Goal: Task Accomplishment & Management: Manage account settings

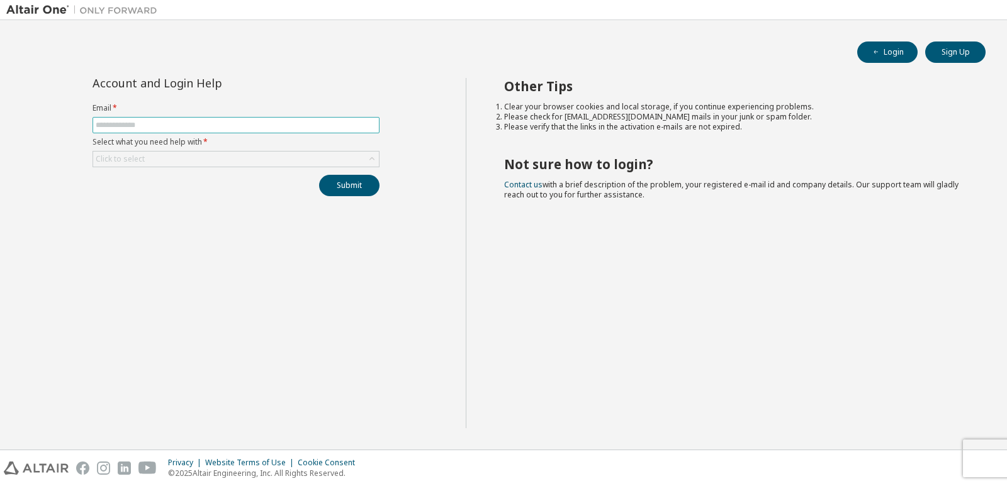
click at [279, 119] on span at bounding box center [235, 125] width 287 height 16
click at [277, 125] on input "text" at bounding box center [236, 125] width 281 height 10
type input "**********"
click at [279, 156] on div "Click to select" at bounding box center [236, 159] width 286 height 15
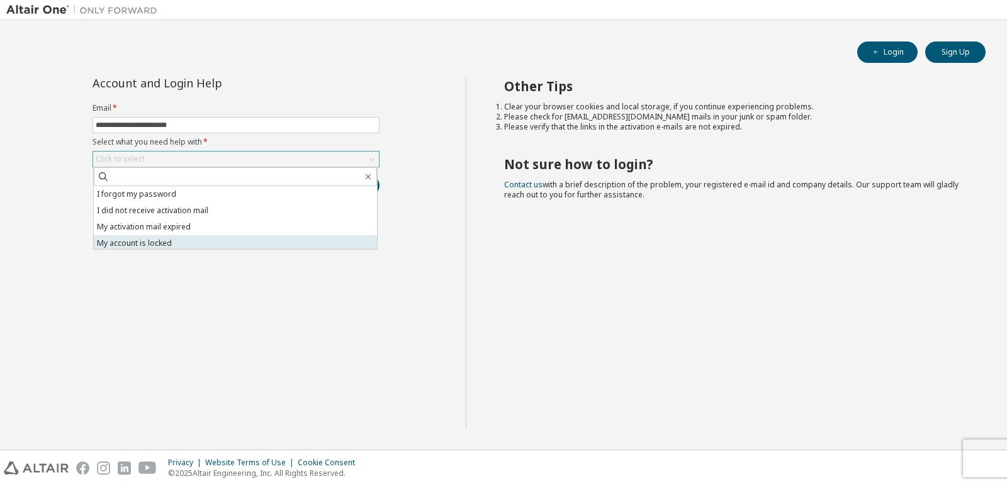
click at [186, 247] on li "My account is locked" at bounding box center [235, 243] width 283 height 16
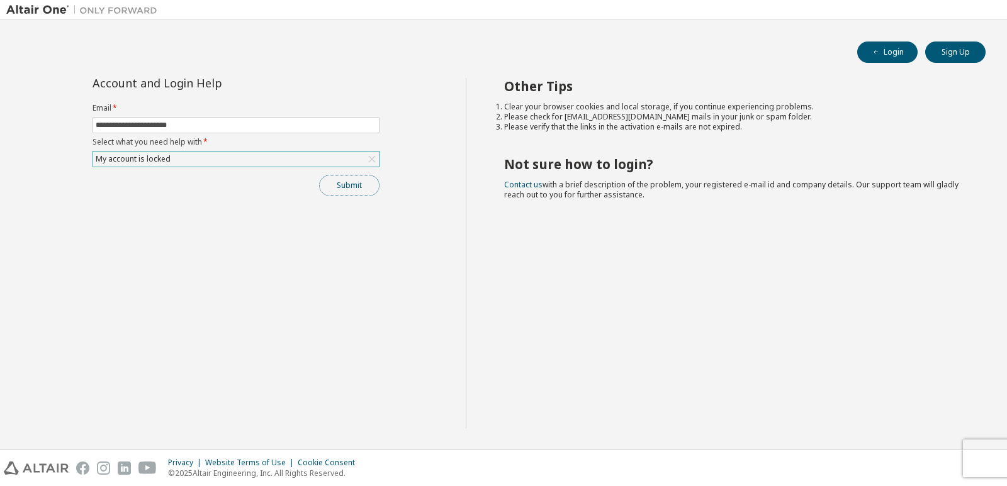
click at [349, 189] on button "Submit" at bounding box center [349, 185] width 60 height 21
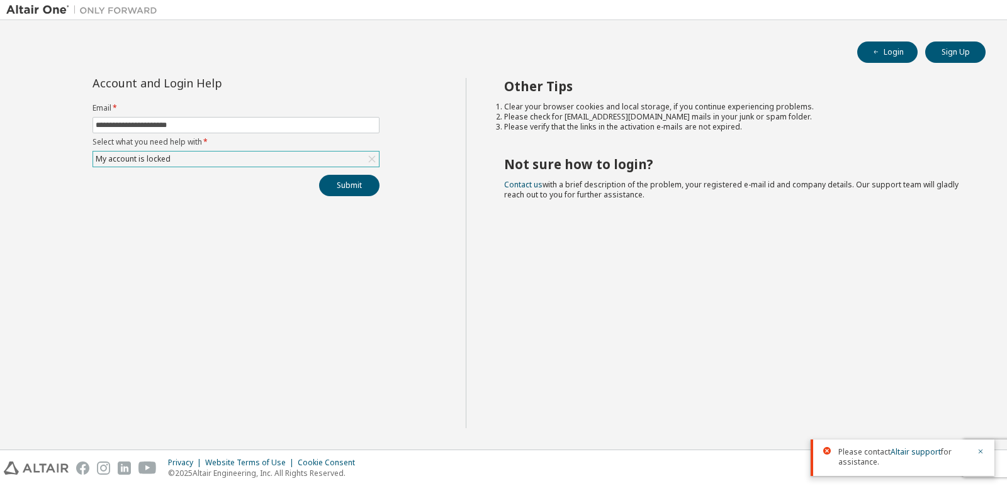
click at [892, 466] on span "Please contact Altair support for assistance." at bounding box center [903, 457] width 131 height 20
click at [370, 156] on icon at bounding box center [372, 159] width 13 height 13
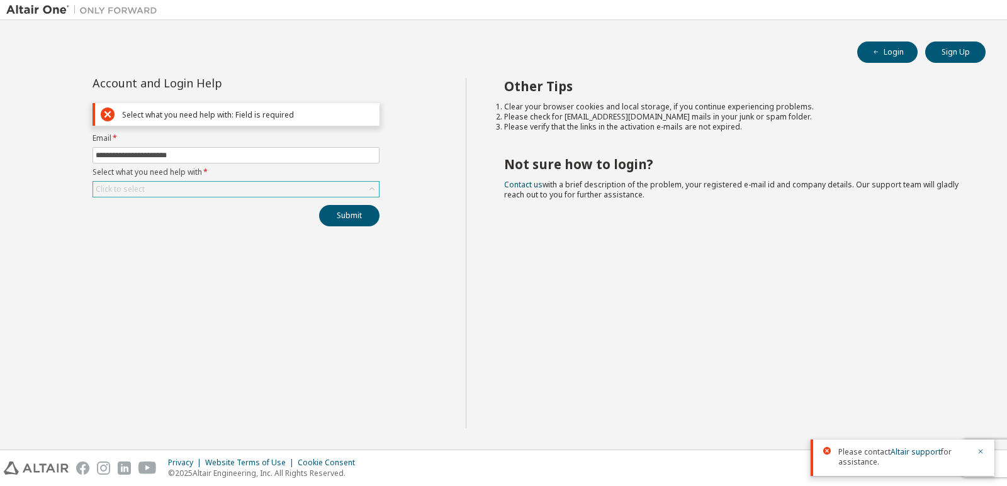
click at [204, 188] on div "Click to select" at bounding box center [236, 189] width 286 height 15
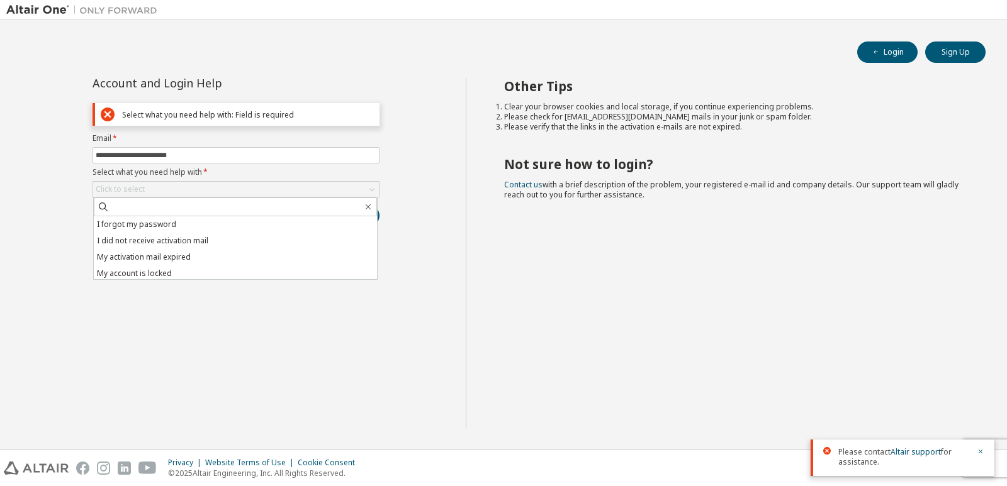
drag, startPoint x: 164, startPoint y: 259, endPoint x: 0, endPoint y: 337, distance: 181.5
click at [153, 259] on li "My activation mail expired" at bounding box center [235, 257] width 283 height 16
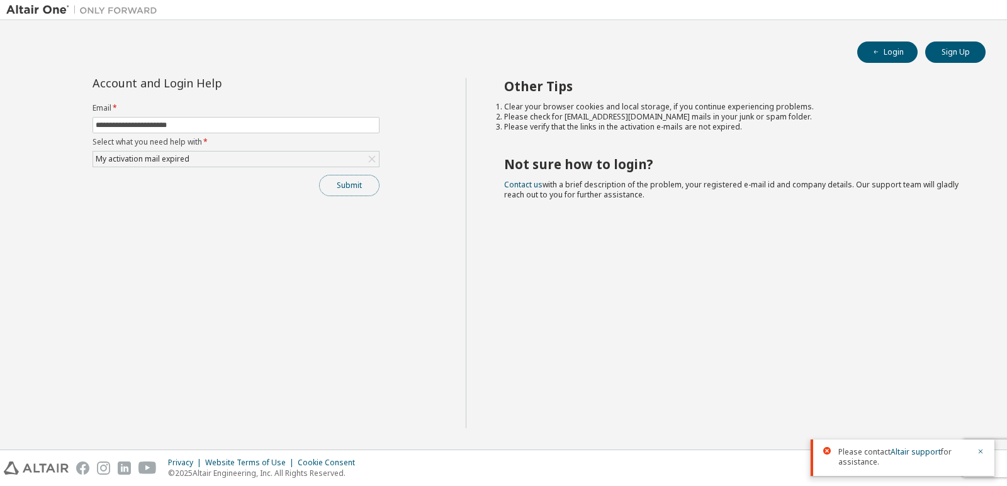
click at [356, 176] on button "Submit" at bounding box center [349, 185] width 60 height 21
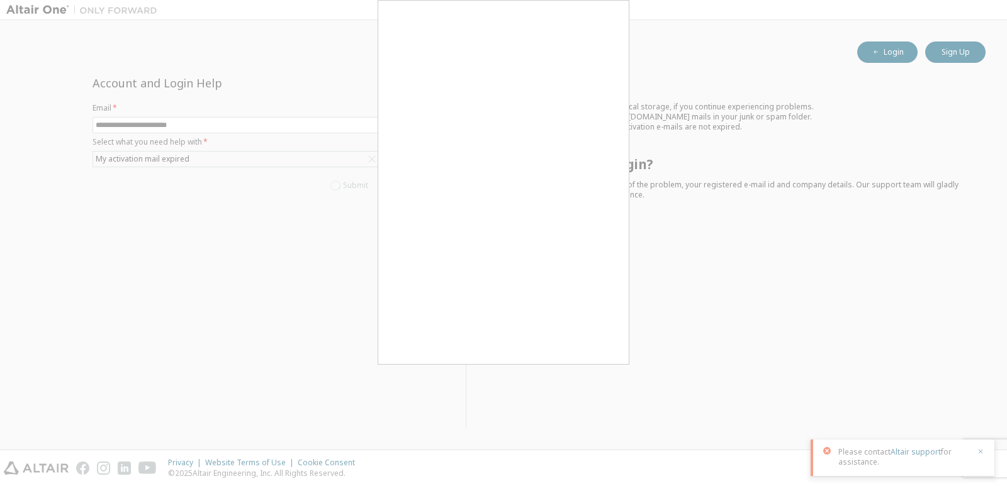
click at [224, 297] on div at bounding box center [503, 243] width 1007 height 486
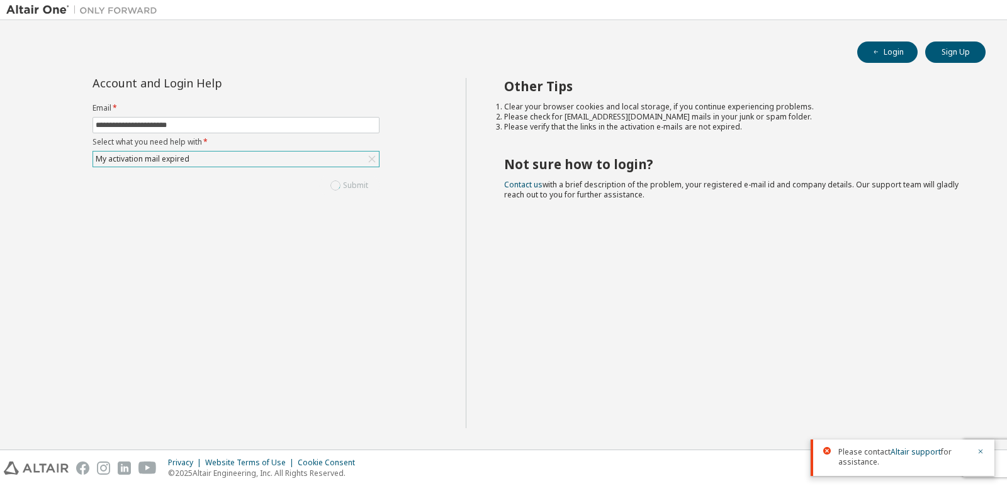
click at [314, 159] on div "My activation mail expired" at bounding box center [236, 159] width 286 height 15
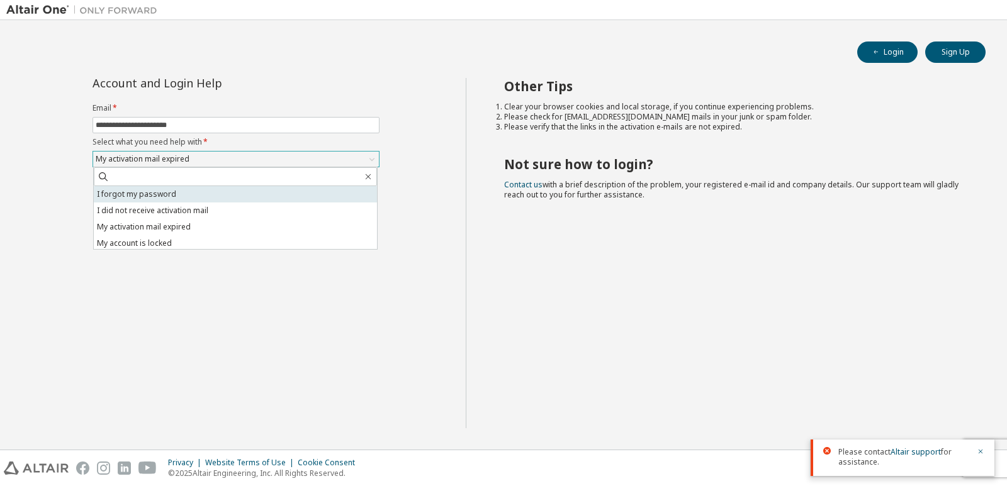
click at [266, 196] on li "I forgot my password" at bounding box center [235, 194] width 283 height 16
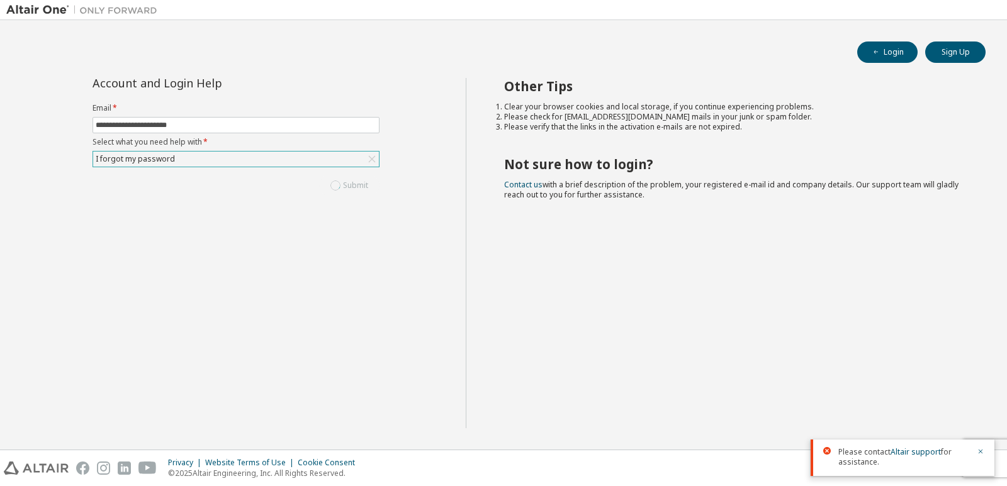
click at [367, 157] on icon at bounding box center [372, 159] width 13 height 13
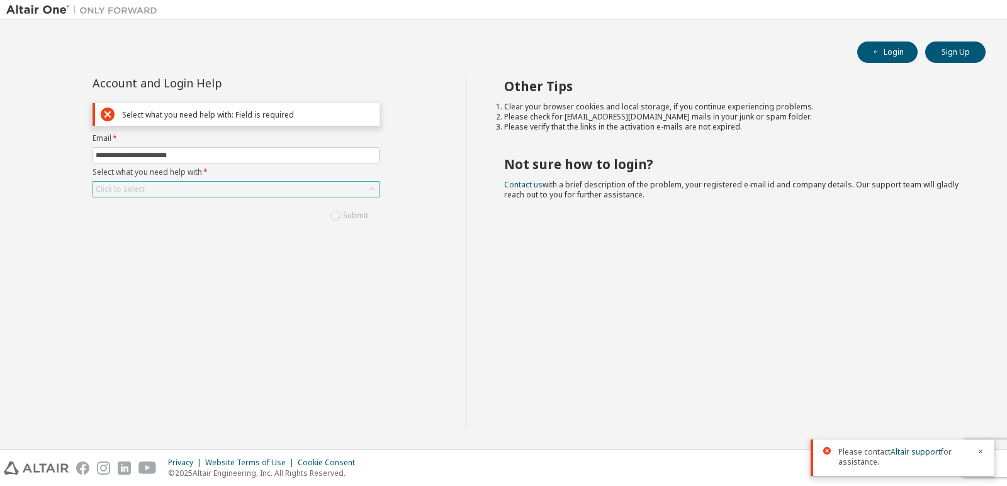
click at [339, 184] on div "Click to select" at bounding box center [236, 189] width 286 height 15
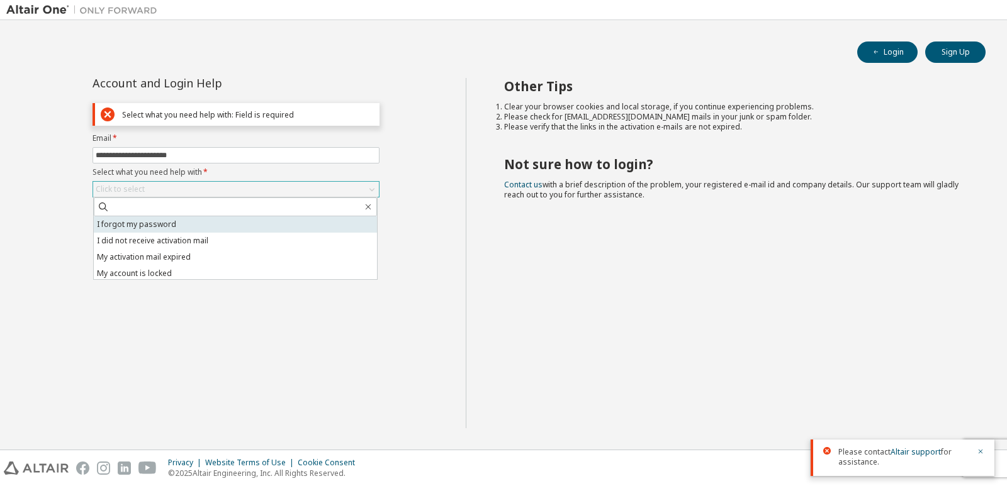
click at [304, 217] on li "I forgot my password" at bounding box center [235, 224] width 283 height 16
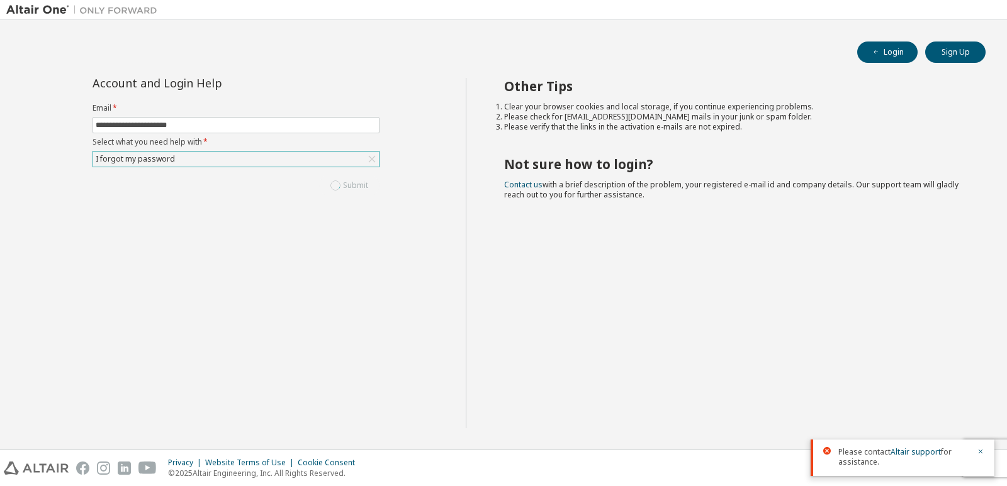
click at [348, 182] on div "Submit" at bounding box center [235, 185] width 287 height 21
click at [362, 194] on div "Submit" at bounding box center [235, 185] width 287 height 21
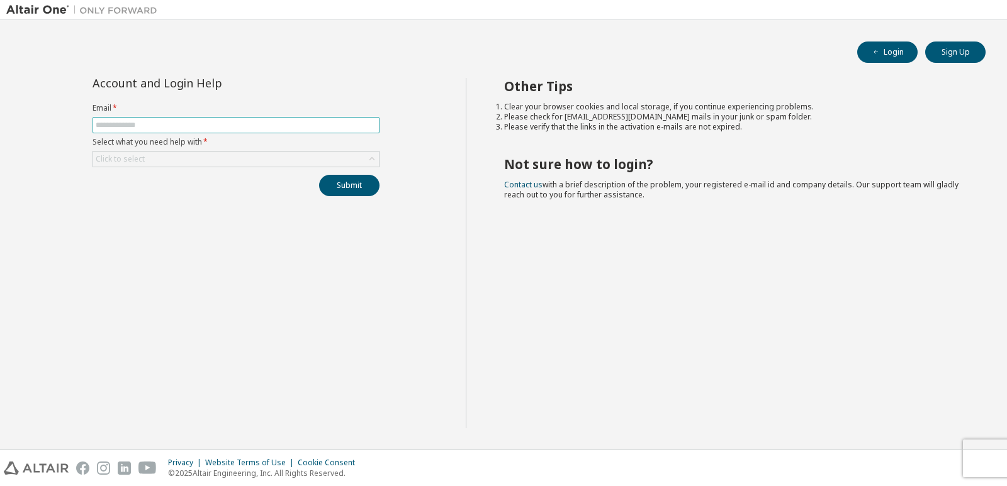
click at [250, 125] on input "text" at bounding box center [236, 125] width 281 height 10
type input "**********"
click at [231, 154] on div "Click to select" at bounding box center [236, 159] width 286 height 15
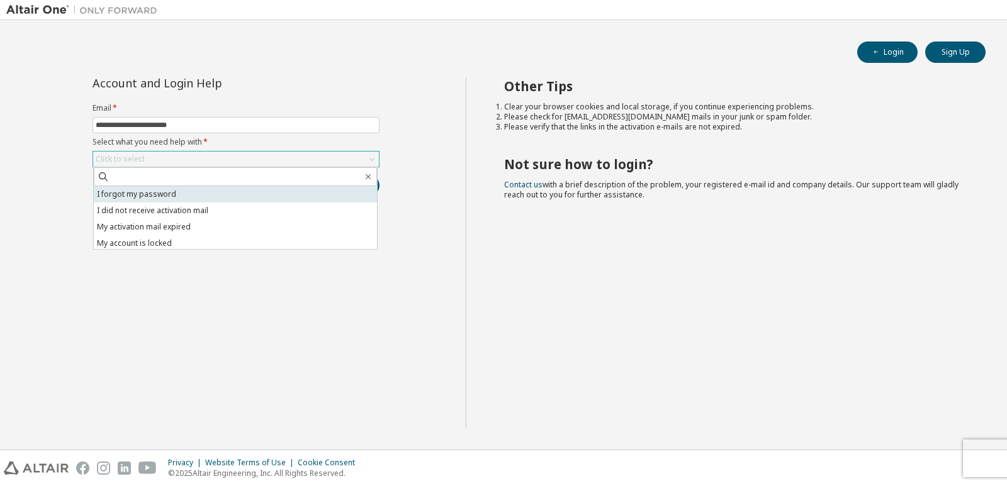
click at [238, 189] on li "I forgot my password" at bounding box center [235, 194] width 283 height 16
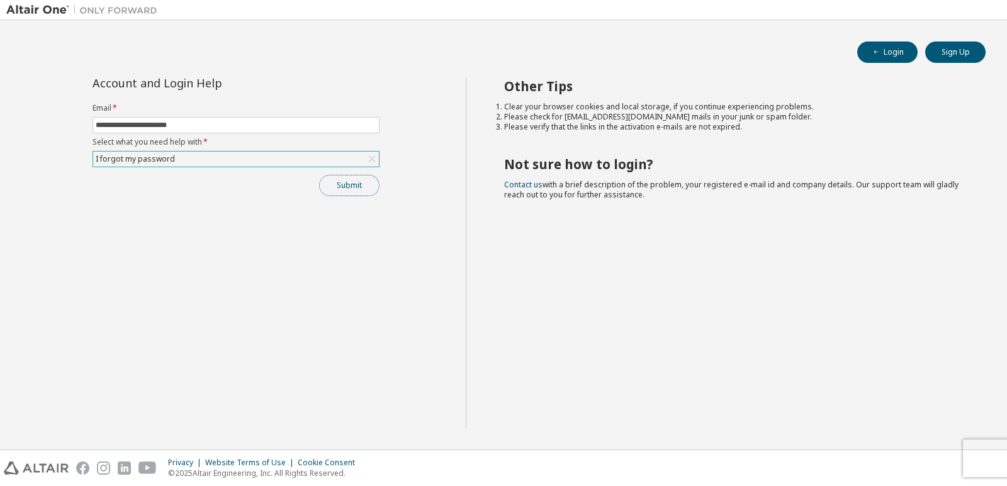
click at [349, 195] on button "Submit" at bounding box center [349, 185] width 60 height 21
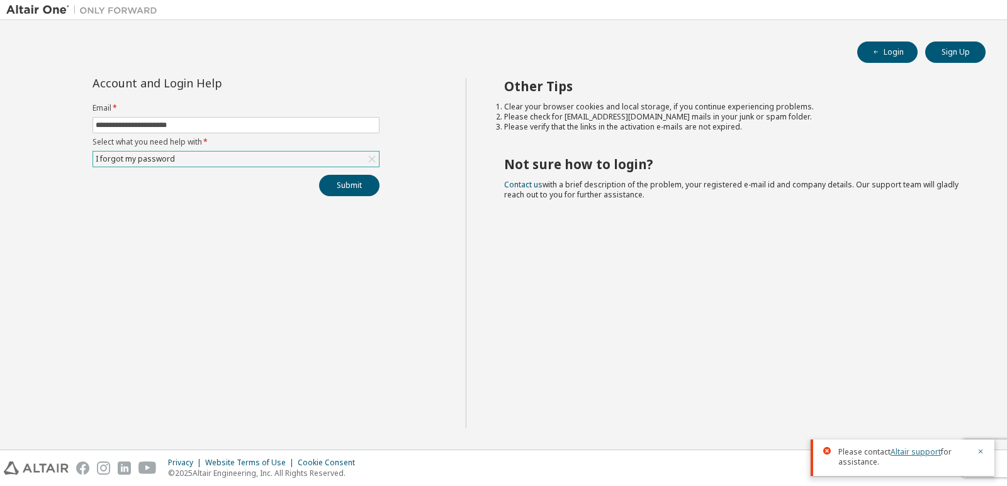
click at [897, 454] on link "Altair support" at bounding box center [915, 452] width 50 height 11
click at [921, 451] on link "Altair support" at bounding box center [915, 452] width 50 height 11
click at [919, 451] on link "Altair support" at bounding box center [915, 452] width 50 height 11
click at [289, 160] on div "I forgot my password" at bounding box center [236, 159] width 286 height 15
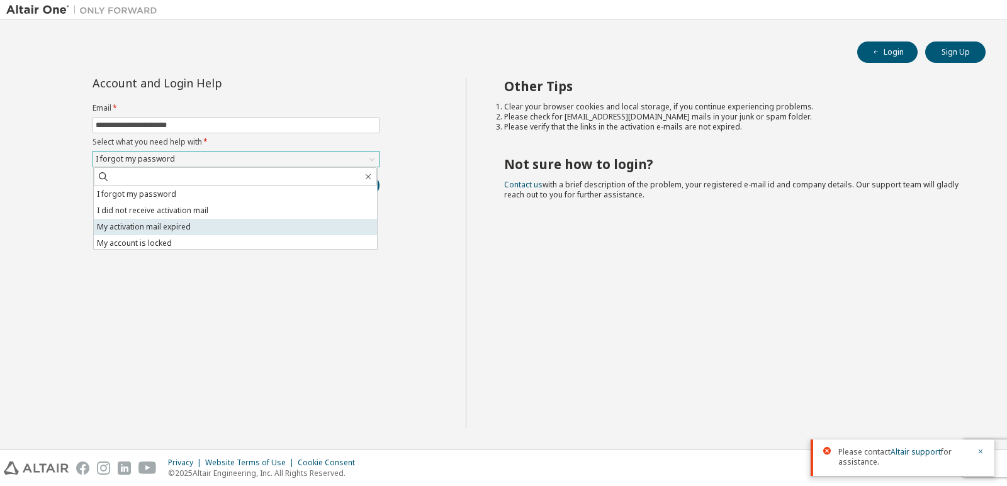
click at [264, 221] on li "My activation mail expired" at bounding box center [235, 227] width 283 height 16
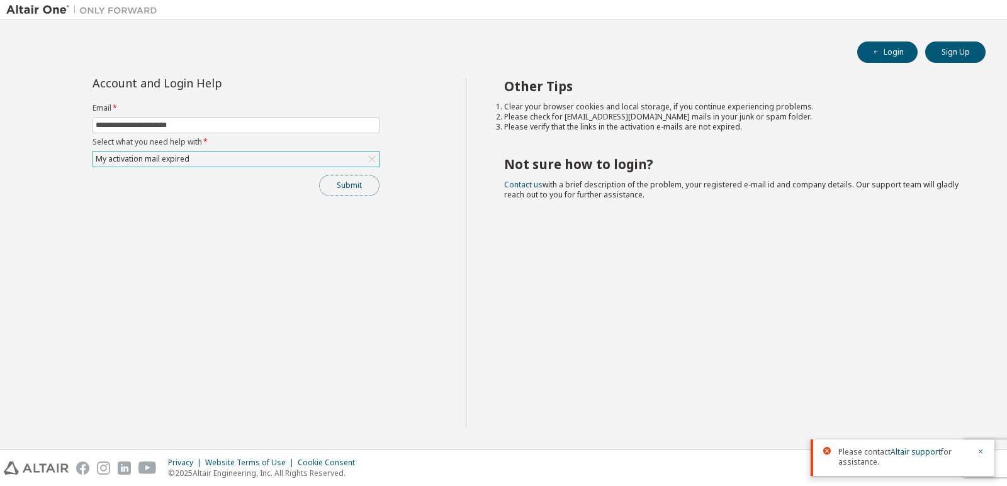
click at [339, 190] on button "Submit" at bounding box center [349, 185] width 60 height 21
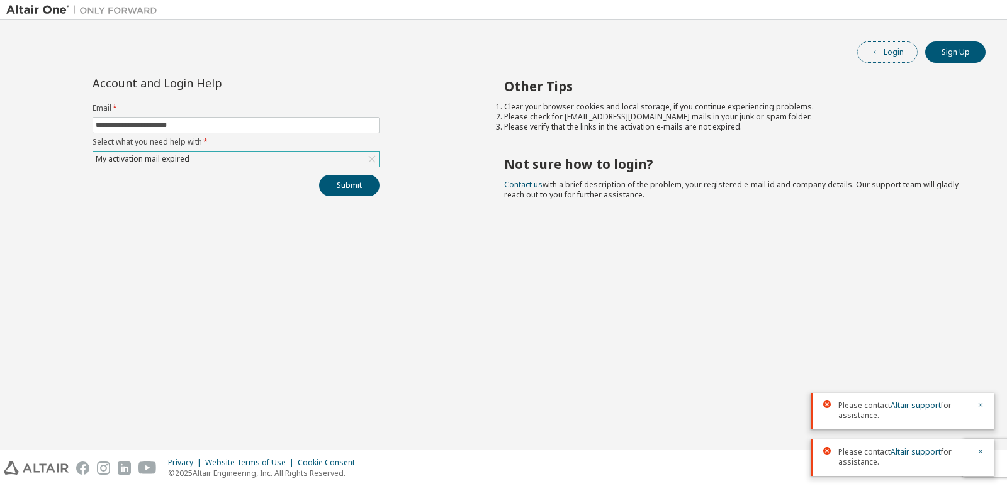
click at [870, 53] on button "Login" at bounding box center [887, 52] width 60 height 21
